Goal: Navigation & Orientation: Find specific page/section

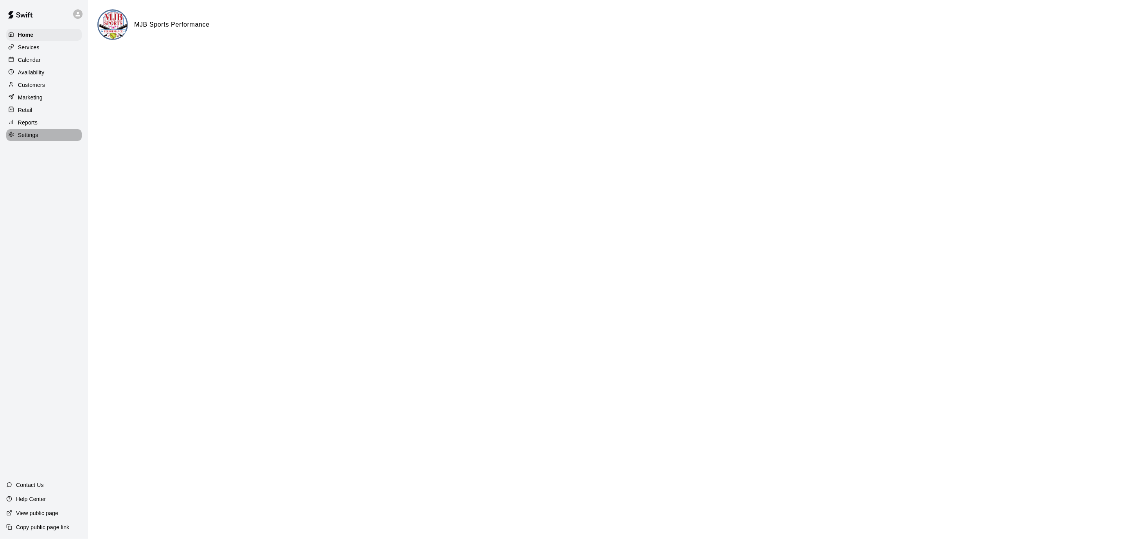
click at [37, 132] on p "Settings" at bounding box center [28, 135] width 20 height 8
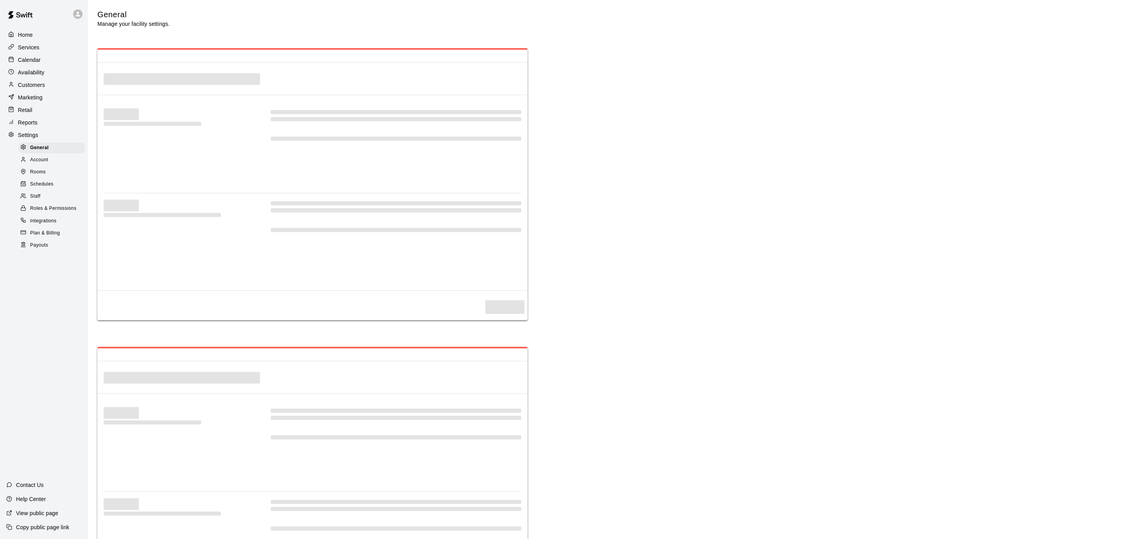
select select "**"
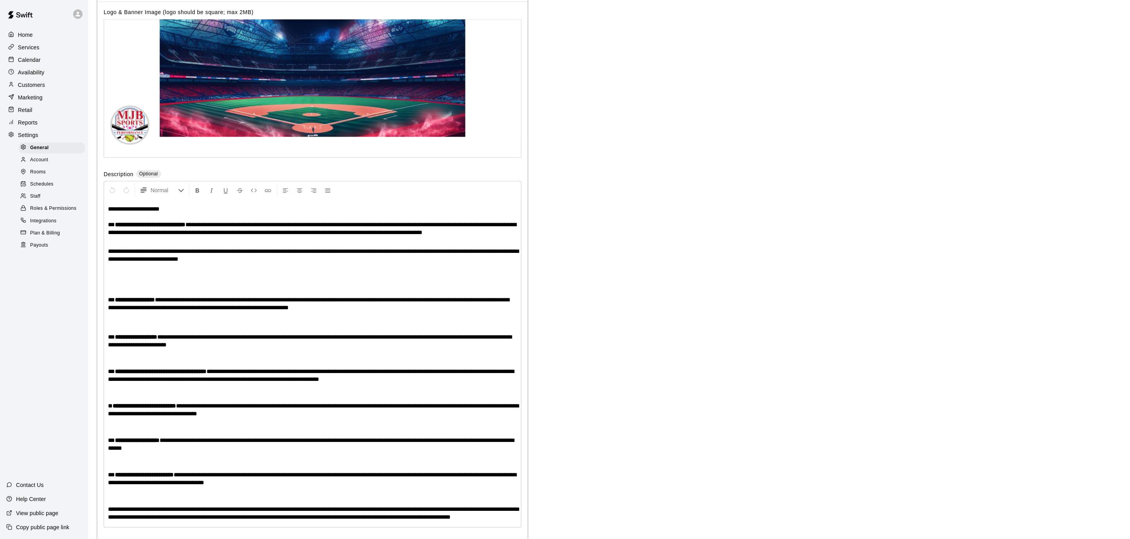
scroll to position [1461, 0]
click at [56, 245] on div "Payouts" at bounding box center [52, 245] width 66 height 11
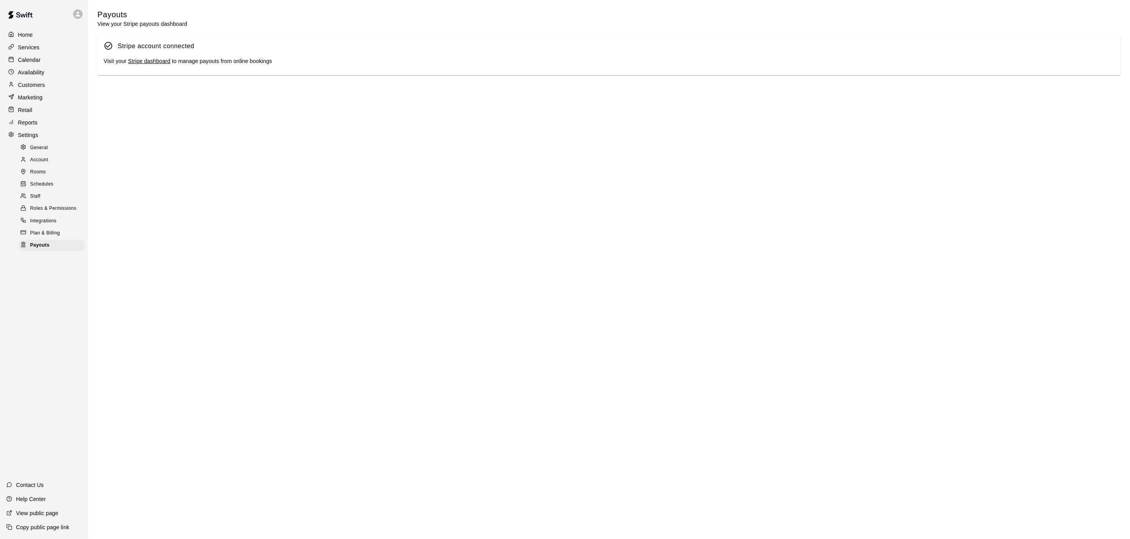
click at [164, 62] on link "Stripe dashboard" at bounding box center [149, 61] width 42 height 6
click at [44, 98] on div "Marketing" at bounding box center [44, 98] width 76 height 12
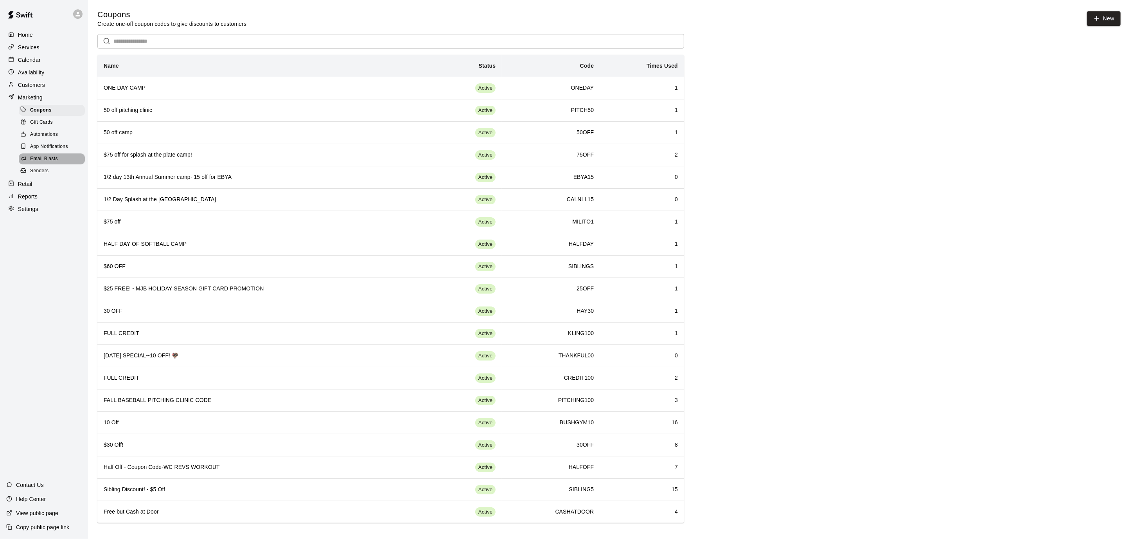
click at [49, 155] on span "Email Blasts" at bounding box center [44, 159] width 28 height 8
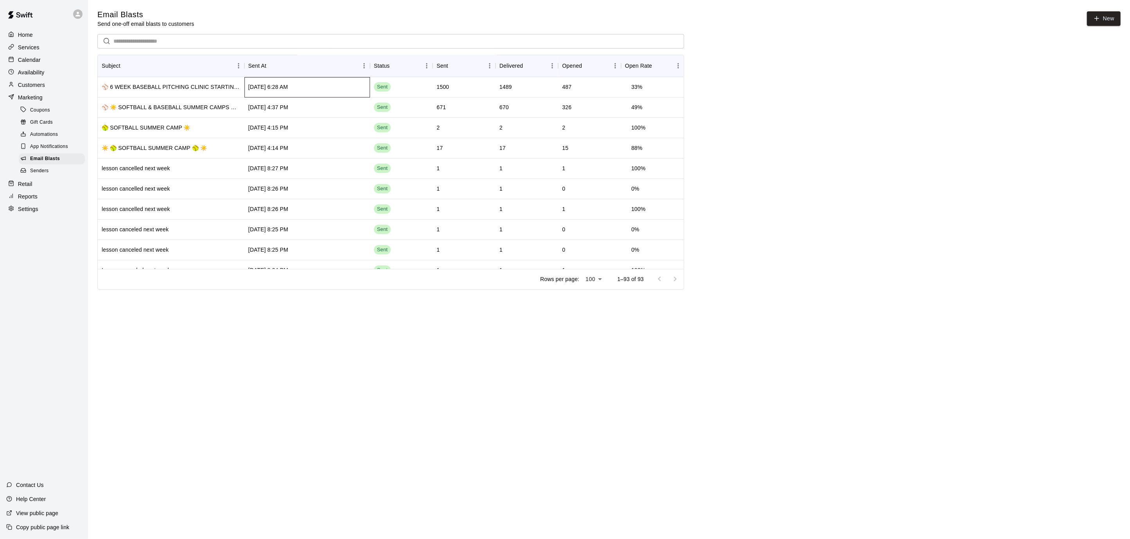
click at [252, 90] on div "[DATE] 6:28 AM" at bounding box center [268, 87] width 40 height 8
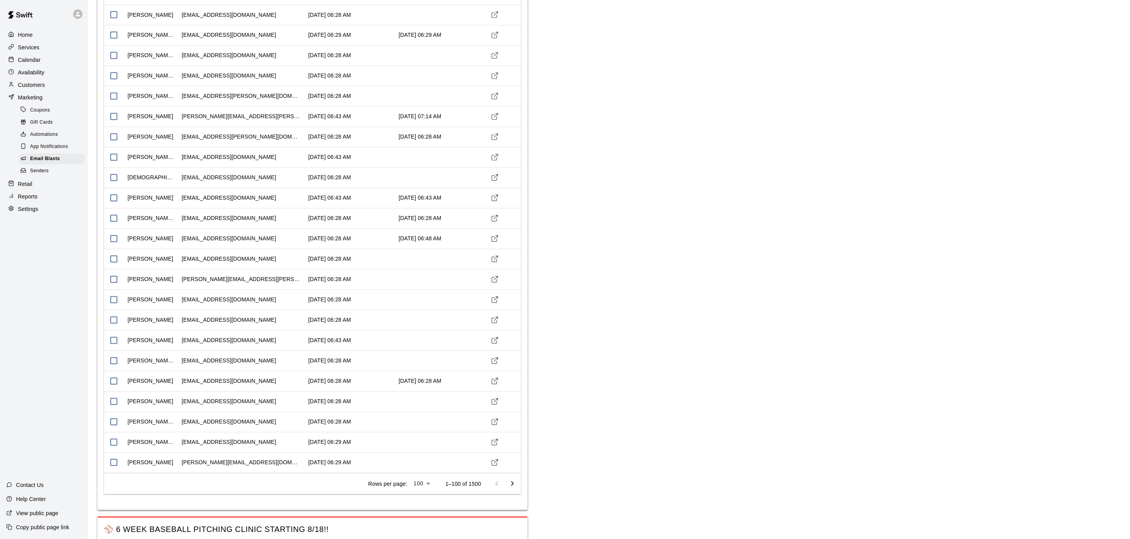
scroll to position [1666, 0]
click at [508, 478] on icon "Go to next page" at bounding box center [512, 482] width 9 height 9
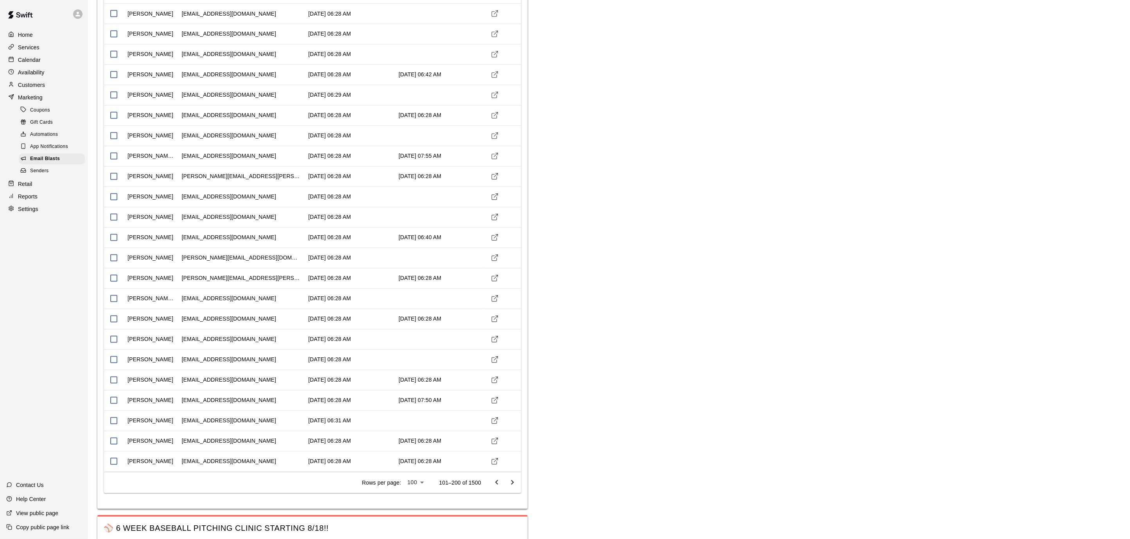
scroll to position [1666, 0]
